Goal: Communication & Community: Answer question/provide support

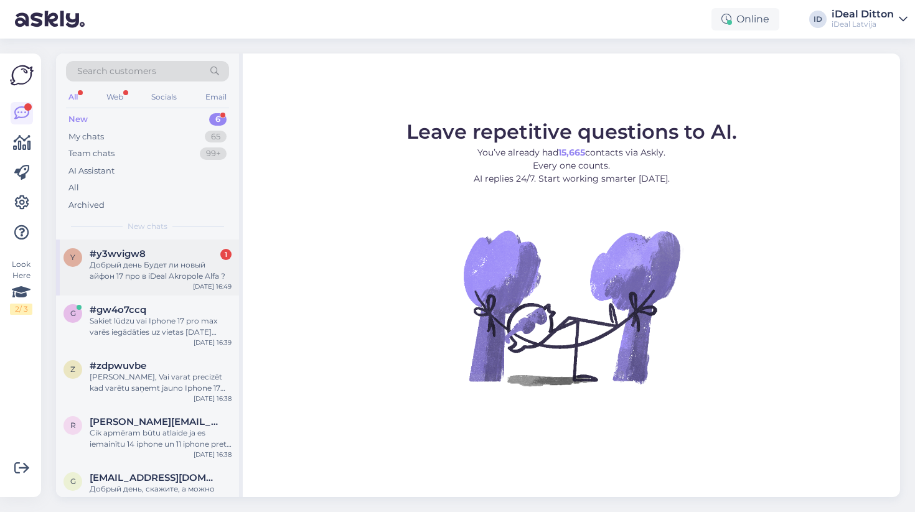
click at [179, 285] on div "y #y3wvigw8 1 Добрый день Будет ли новый айфон 17 про в iDeal Akropole Alfa ? […" at bounding box center [147, 268] width 183 height 56
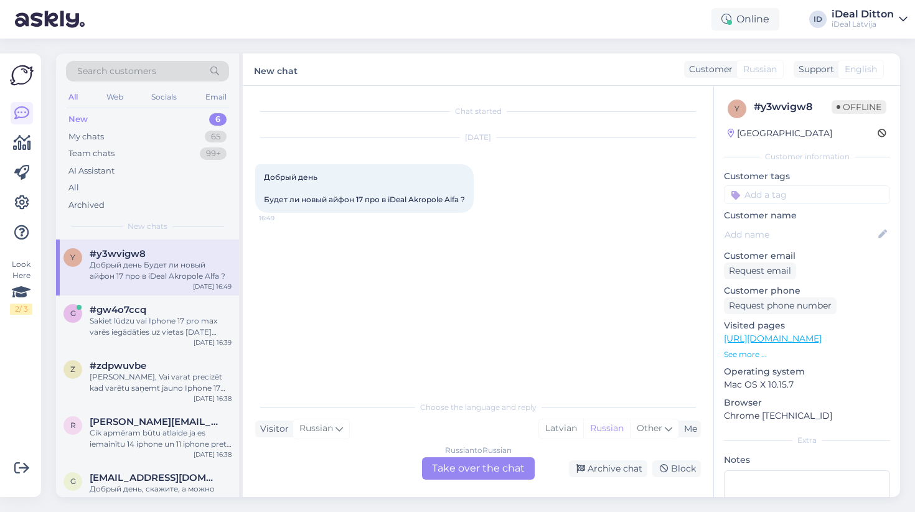
click at [482, 468] on div "Russian to Russian Take over the chat" at bounding box center [478, 469] width 113 height 22
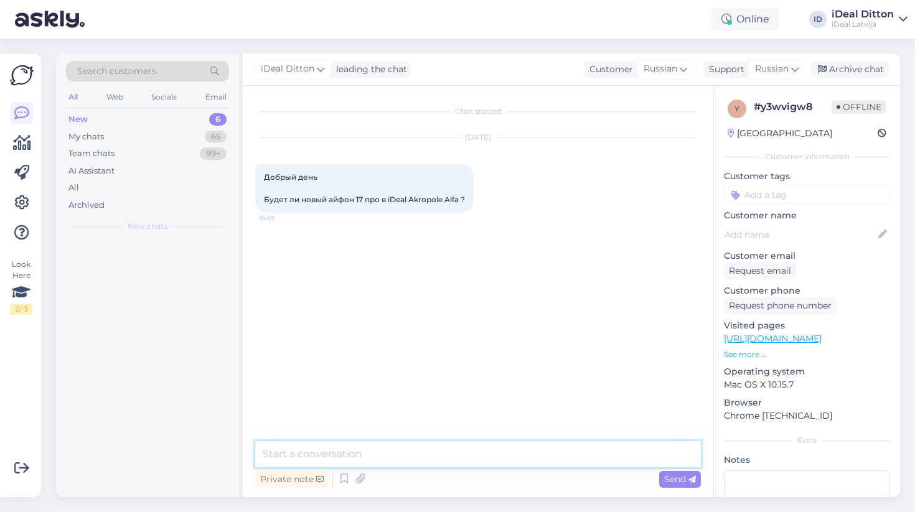
click at [421, 451] on textarea at bounding box center [478, 454] width 446 height 26
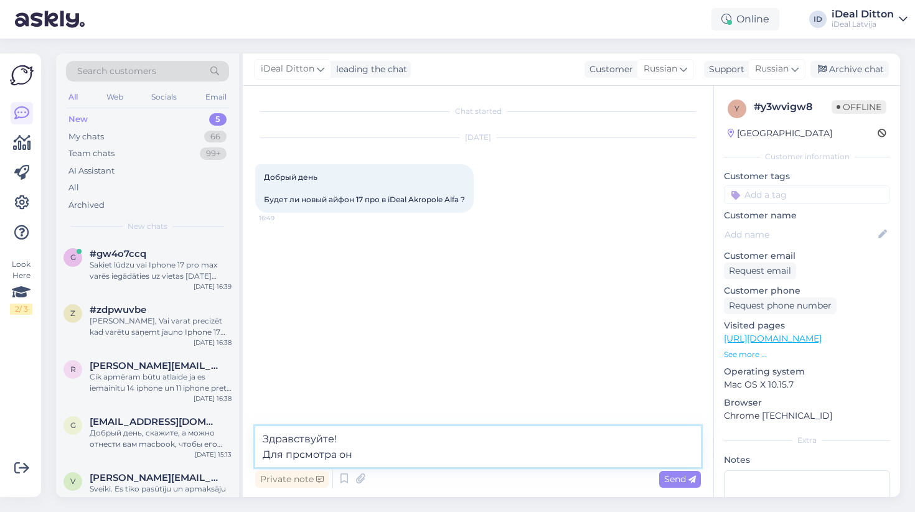
click at [299, 454] on textarea "Здравствуйте! Для прсмотра он" at bounding box center [478, 446] width 446 height 41
click at [387, 452] on textarea "Здравствуйте! Для просмотра он" at bounding box center [478, 446] width 446 height 41
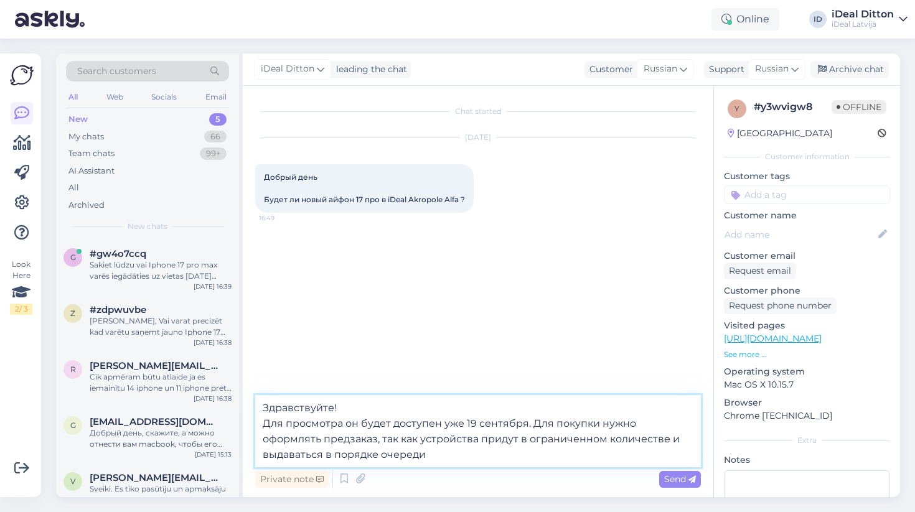
type textarea "Здравствуйте! Для просмотра он будет доступен уже 19 сентября. Для покупки нужн…"
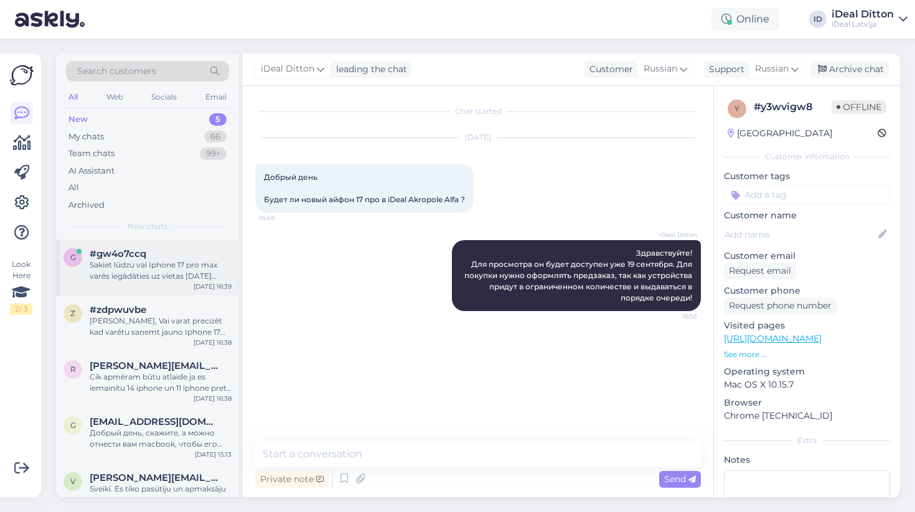
click at [118, 265] on div "Sakiet lūdzu vai Iphone 17 pro max varēs iegādāties uz vietas [DATE] Spices vei…" at bounding box center [161, 271] width 142 height 22
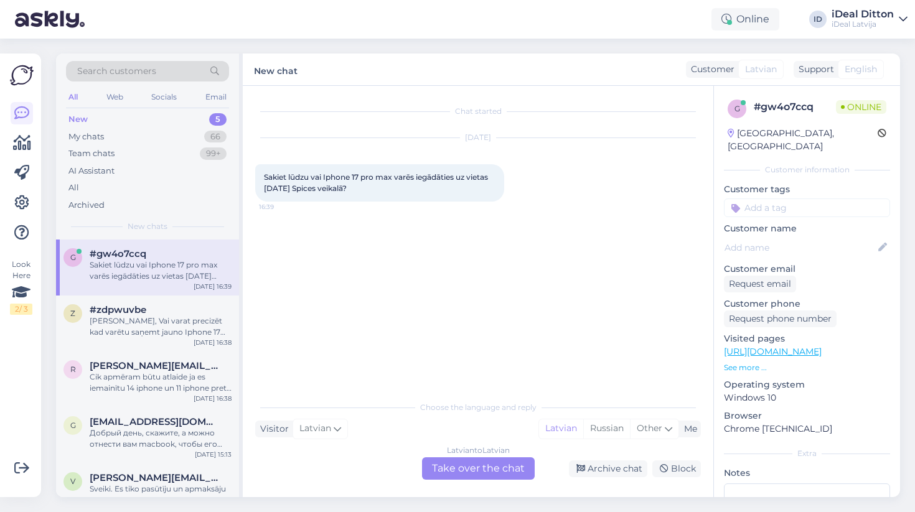
click at [464, 469] on div "Latvian to Latvian Take over the chat" at bounding box center [478, 469] width 113 height 22
click at [451, 469] on div "Latvian to Latvian Take over the chat" at bounding box center [478, 469] width 113 height 22
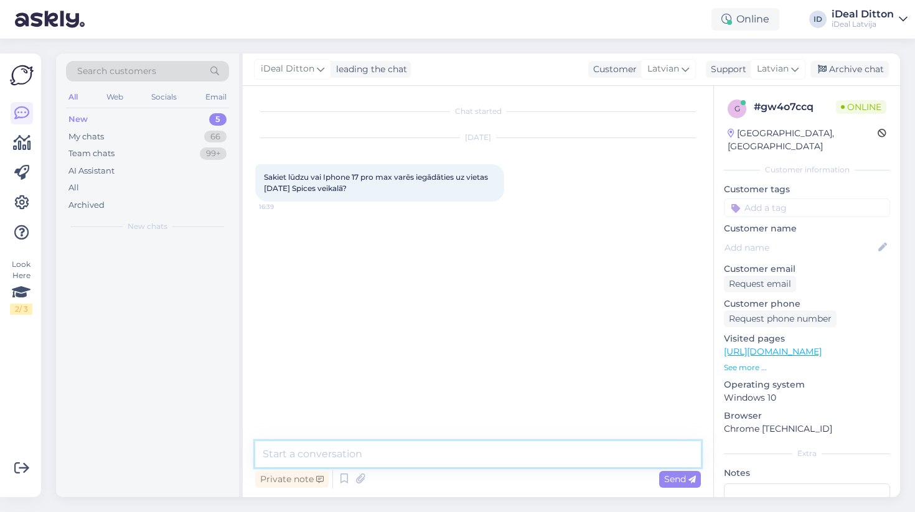
click at [398, 465] on textarea at bounding box center [478, 454] width 446 height 26
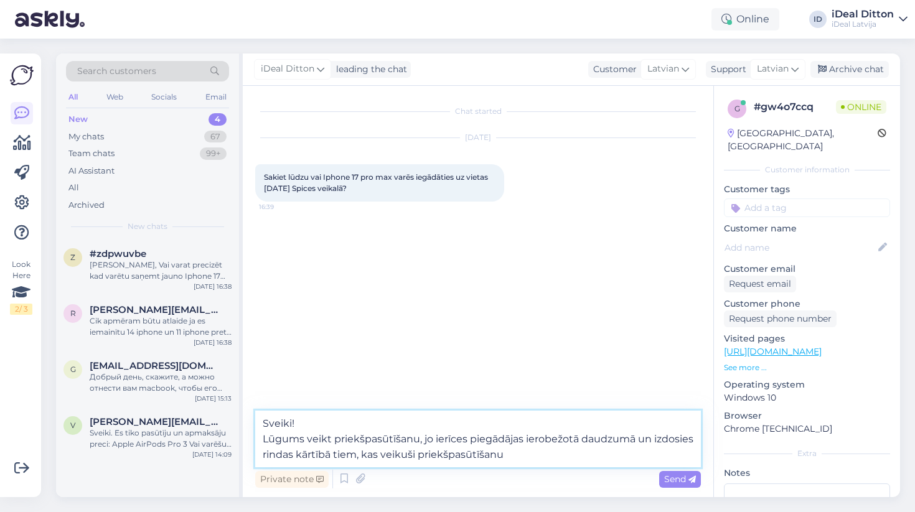
type textarea "Sveiki! Lūgums veikt priekšpasūtīšanu, jo ierīces piegādājas ierobežotā daudzum…"
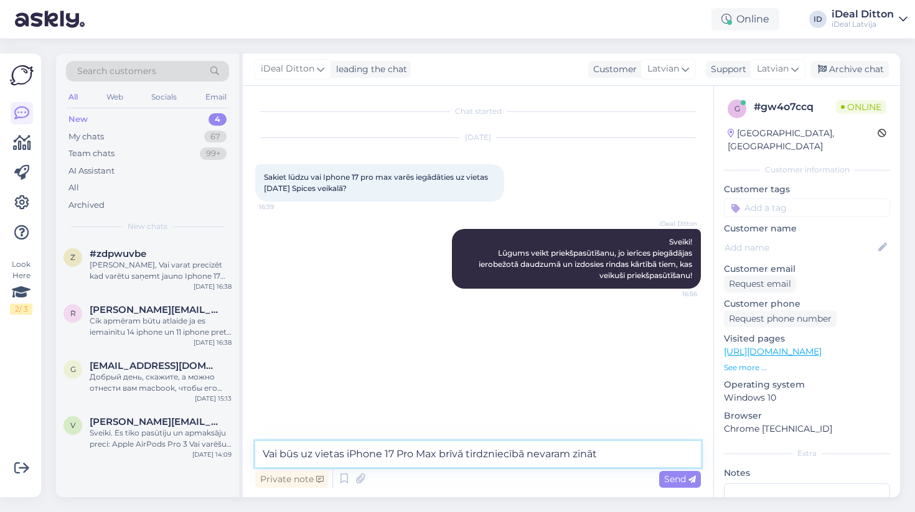
type textarea "Vai būs uz vietas iPhone 17 Pro Max brīvā tirdzniecībā nevaram zināt!"
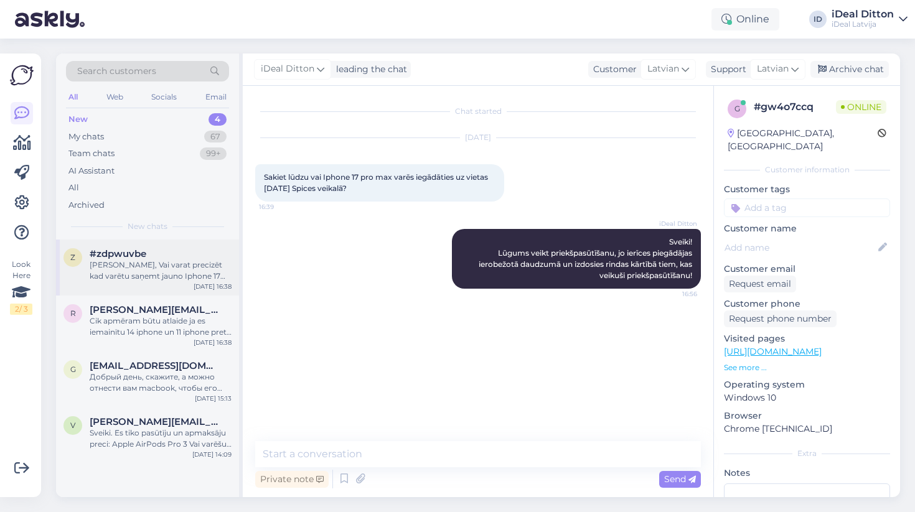
click at [162, 284] on div "z #zdpwuvbe Sveiki, Vai varat precizēt kad varētu saņemt jauno Iphone 17 pro ma…" at bounding box center [147, 268] width 183 height 56
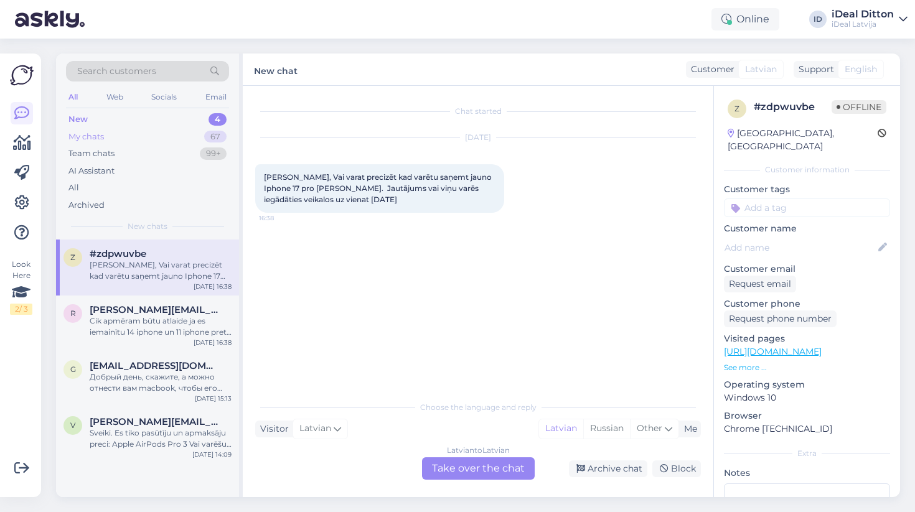
click at [204, 133] on div "My chats 67" at bounding box center [147, 136] width 163 height 17
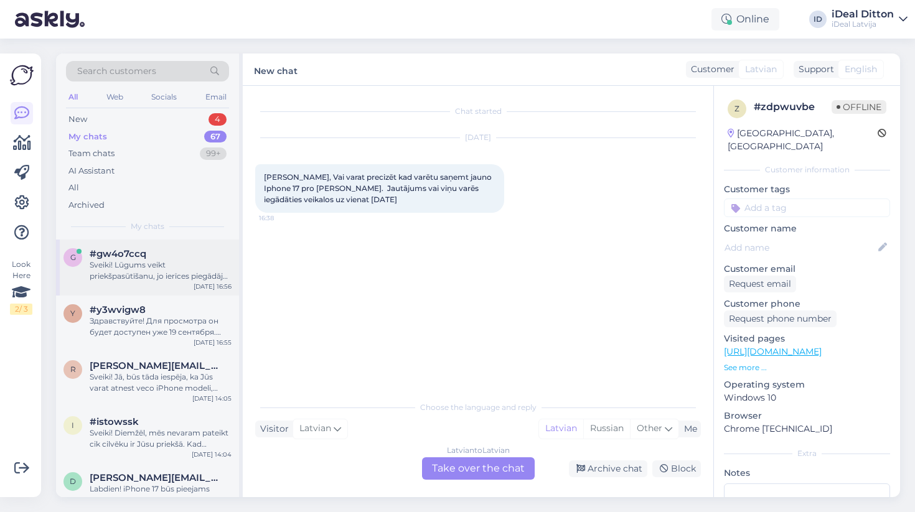
click at [182, 275] on div "Sveiki! Lūgums veikt priekšpasūtīšanu, jo ierīces piegādājas ierobežotā daudzum…" at bounding box center [161, 271] width 142 height 22
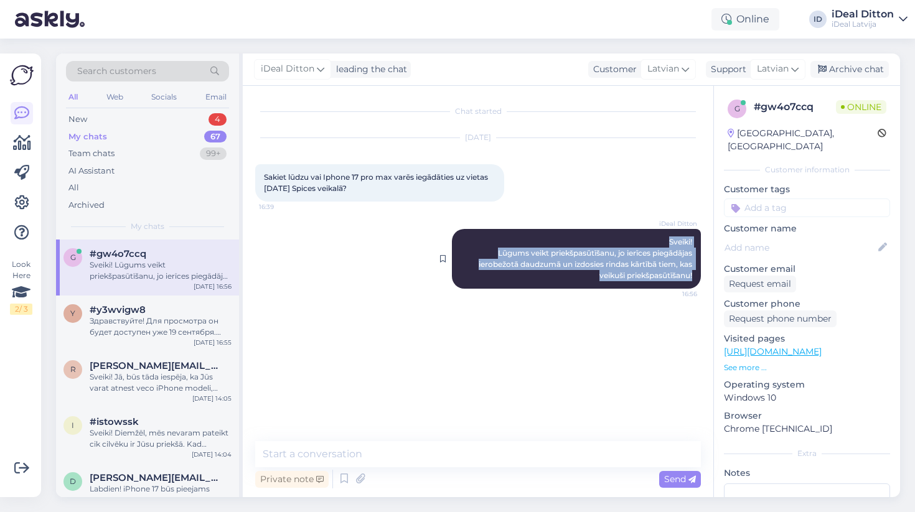
drag, startPoint x: 663, startPoint y: 237, endPoint x: 695, endPoint y: 282, distance: 55.3
click at [696, 282] on div "iDeal Ditton Sveiki! Lūgums veikt priekšpasūtīšanu, jo ierīces piegādājas ierob…" at bounding box center [576, 259] width 249 height 60
copy span "Sveiki! Lūgums veikt priekšpasūtīšanu, jo ierīces piegādājas ierobežotā daudzum…"
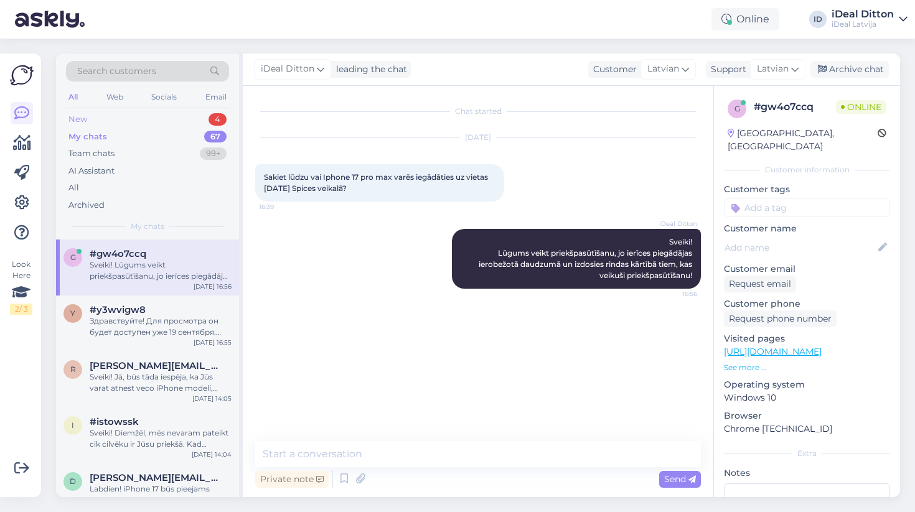
click at [178, 118] on div "New 4" at bounding box center [147, 119] width 163 height 17
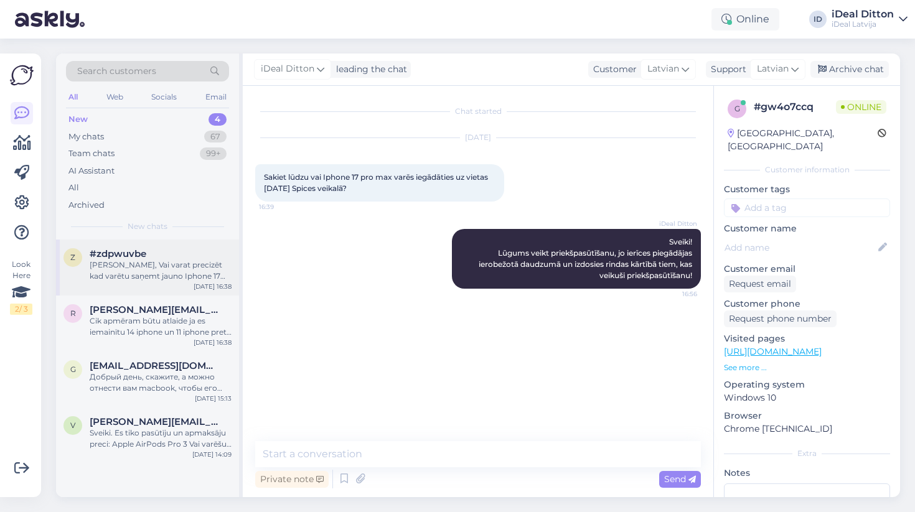
click at [198, 282] on div "[DATE] 16:38" at bounding box center [213, 286] width 38 height 9
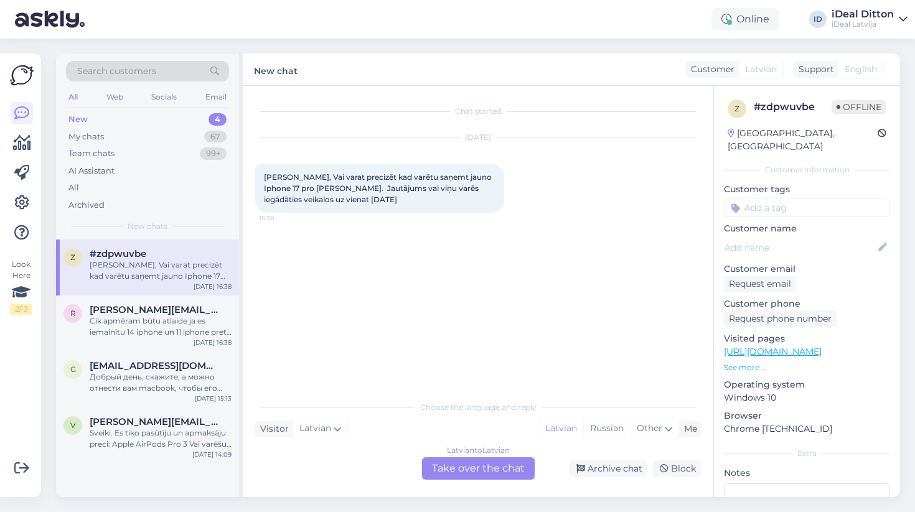
click at [475, 463] on div "Latvian to Latvian Take over the chat" at bounding box center [478, 469] width 113 height 22
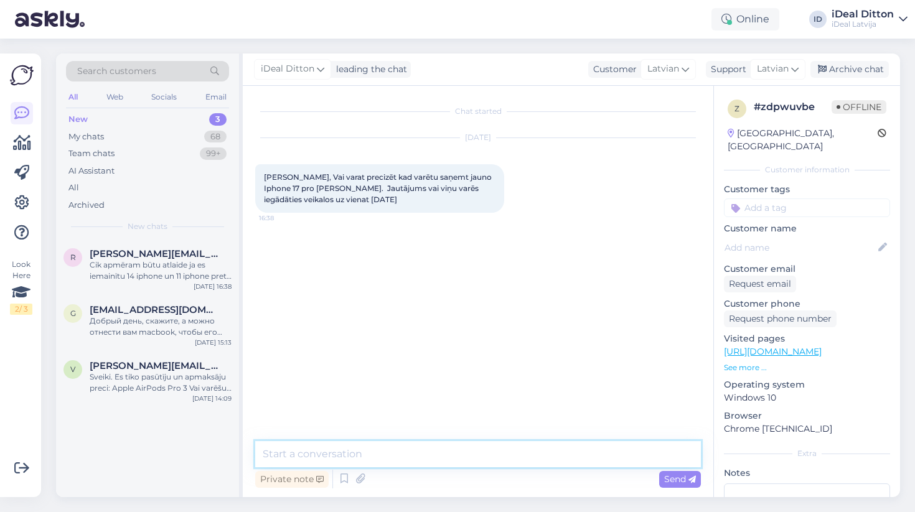
click at [439, 454] on textarea at bounding box center [478, 454] width 446 height 26
paste textarea "Sveiki! Lūgums veikt priekšpasūtīšanu, jo ierīces piegādājas ierobežotā daudzum…"
type textarea "Sveiki! Lūgums veikt priekšpasūtīšanu, jo ierīces piegādājas ierobežotā daudzum…"
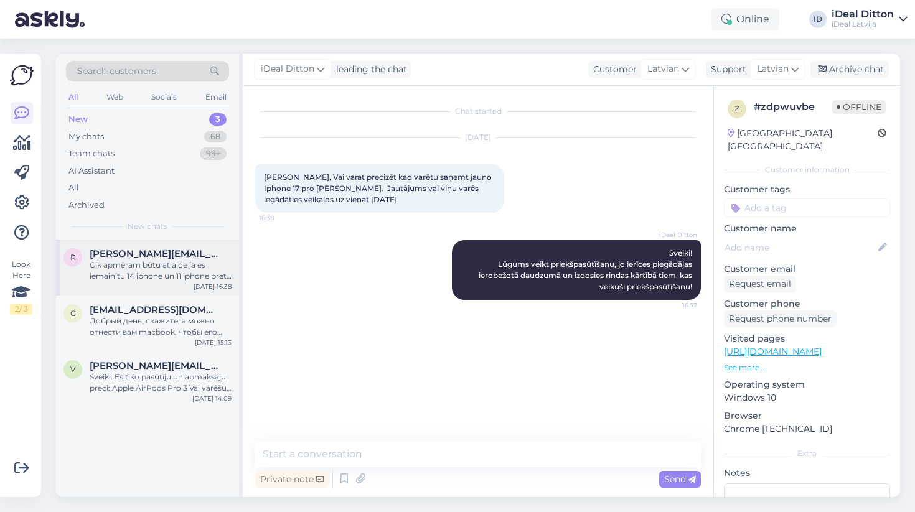
click at [182, 273] on div "Cik apmēram būtu atlaide ja es iemainītu 14 iphone un 11 iphone pret 17 pro iph…" at bounding box center [161, 271] width 142 height 22
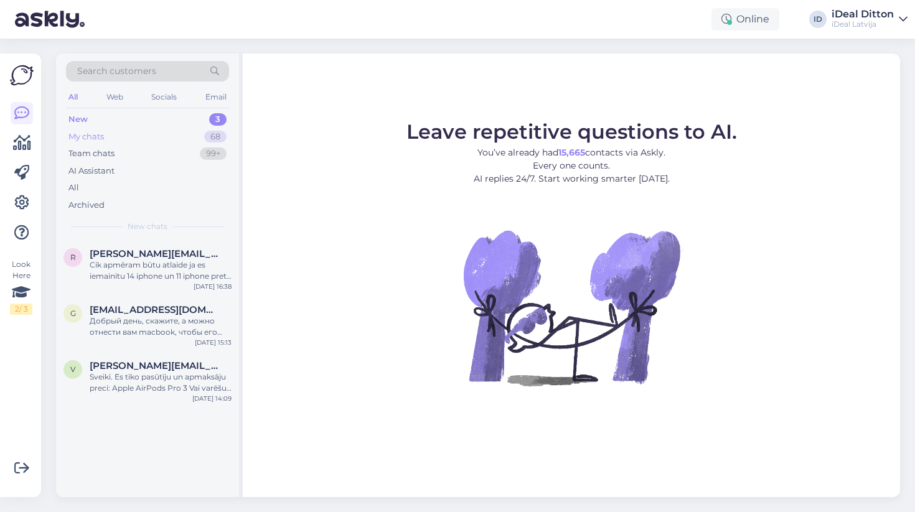
click at [181, 143] on div "My chats 68" at bounding box center [147, 136] width 163 height 17
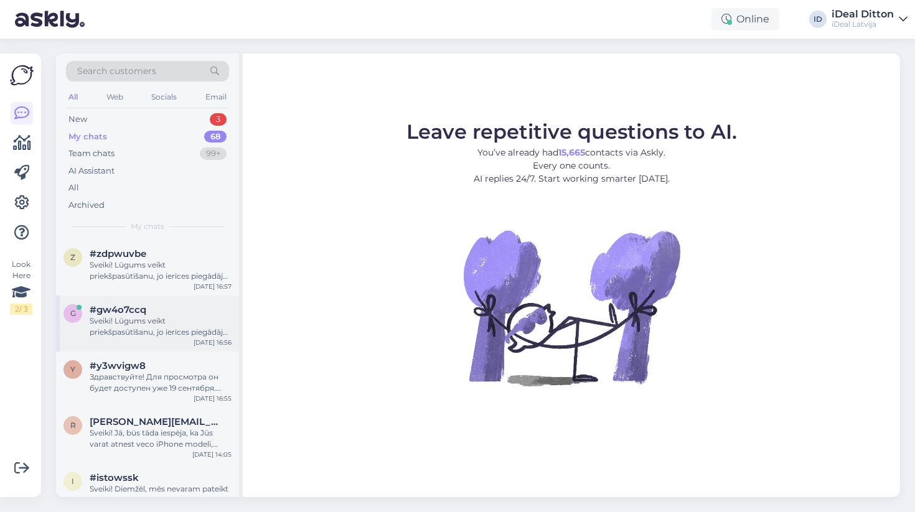
click at [172, 336] on div "g #gw4o7ccq Sveiki! Lūgums veikt priekšpasūtīšanu, jo ierīces piegādājas ierobe…" at bounding box center [147, 324] width 183 height 56
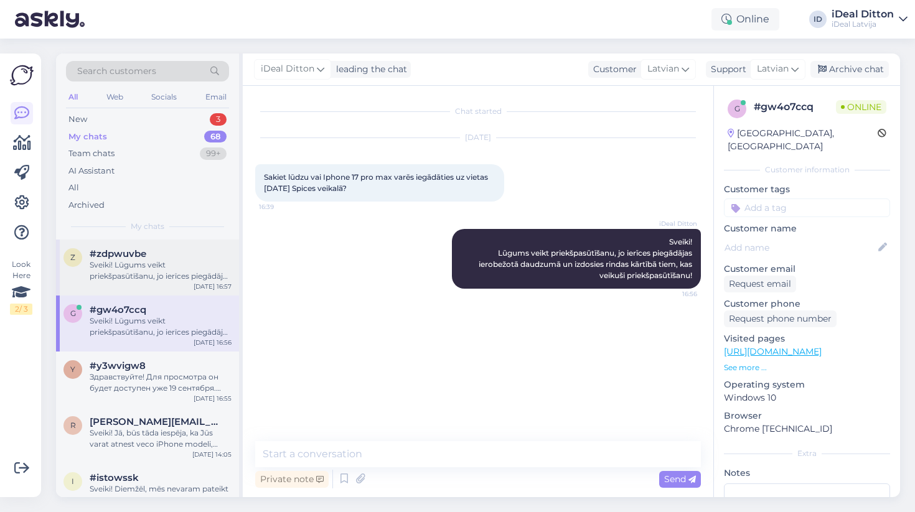
click at [173, 272] on div "Sveiki! Lūgums veikt priekšpasūtīšanu, jo ierīces piegādājas ierobežotā daudzum…" at bounding box center [161, 271] width 142 height 22
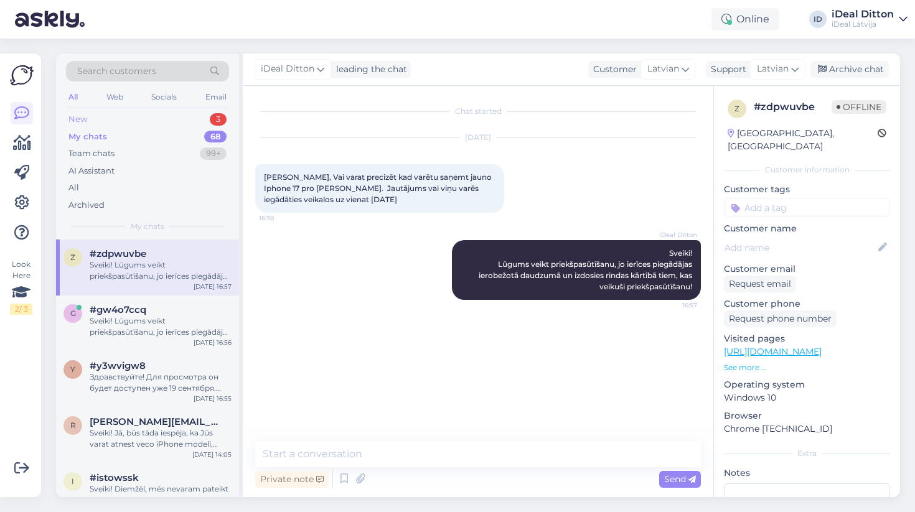
click at [184, 111] on div "New 3" at bounding box center [147, 119] width 163 height 17
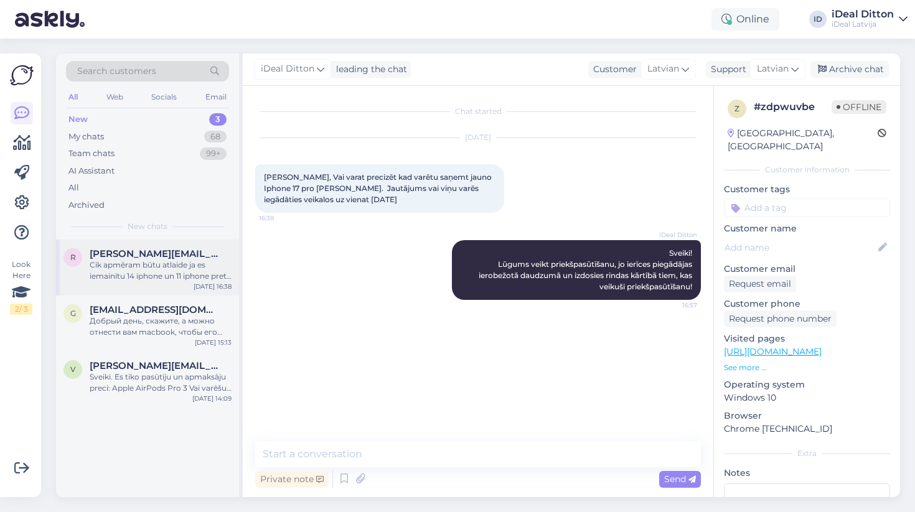
click at [205, 263] on div "Cik apmēram būtu atlaide ja es iemainītu 14 iphone un 11 iphone pret 17 pro iph…" at bounding box center [161, 271] width 142 height 22
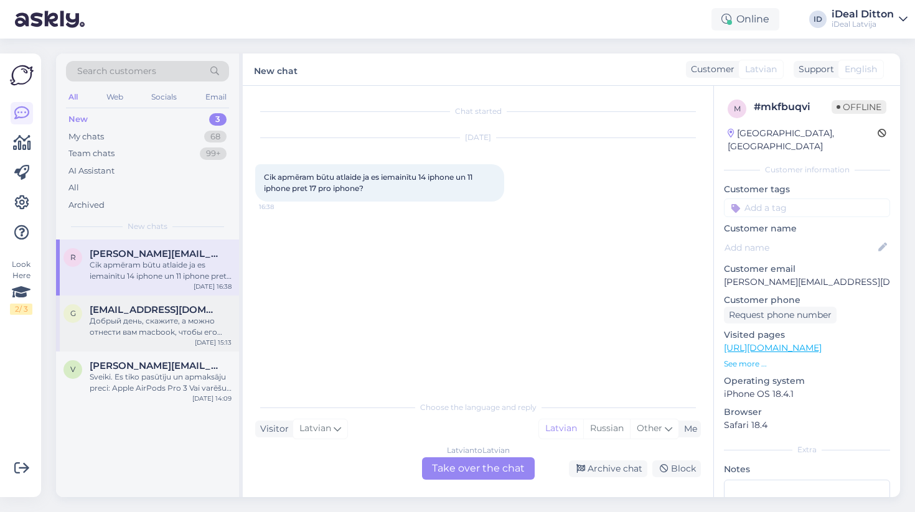
click at [201, 306] on span "[EMAIL_ADDRESS][DOMAIN_NAME]" at bounding box center [154, 309] width 129 height 11
